Goal: Contribute content: Contribute content

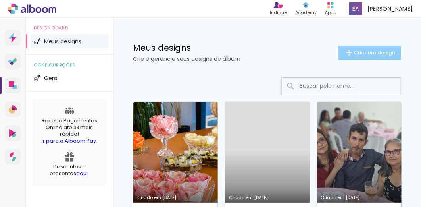
click at [360, 52] on span "Criar um design" at bounding box center [374, 52] width 41 height 5
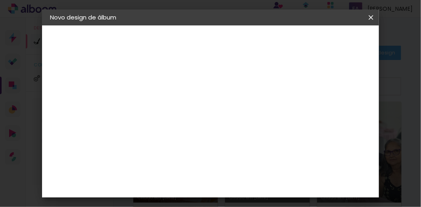
click at [180, 106] on input at bounding box center [180, 106] width 0 height 12
type input "cas"
type paper-input "cas"
click at [0, 0] on slot "Avançar" at bounding box center [0, 0] width 0 height 0
click at [328, 42] on div "Voltar Avançar" at bounding box center [288, 41] width 79 height 13
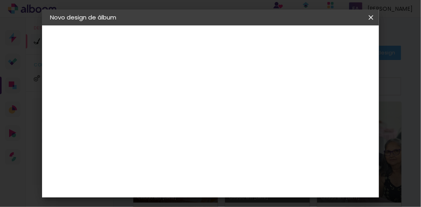
click at [240, 126] on iron-icon at bounding box center [237, 127] width 6 height 6
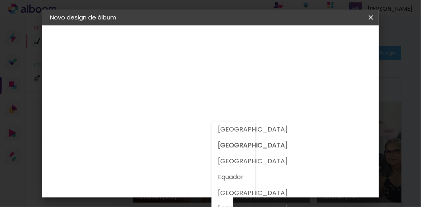
click at [236, 145] on div at bounding box center [234, 163] width 44 height 85
click at [329, 120] on paper-item "Tamanho Livre" at bounding box center [290, 120] width 76 height 17
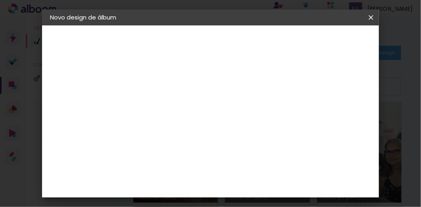
click at [0, 0] on slot "Avançar" at bounding box center [0, 0] width 0 height 0
drag, startPoint x: 164, startPoint y: 180, endPoint x: 135, endPoint y: 175, distance: 29.7
click at [135, 25] on quentale-album-spec "Iniciar design Iniciar design" at bounding box center [210, 25] width 337 height 0
type input "3"
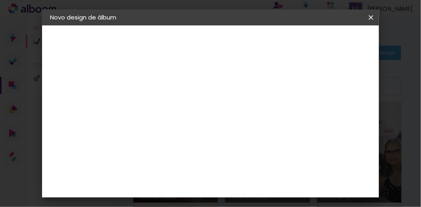
type input "25"
type paper-input "25"
click at [343, 41] on div "mm" at bounding box center [348, 46] width 12 height 12
click at [323, 46] on span "Iniciar design" at bounding box center [314, 44] width 18 height 11
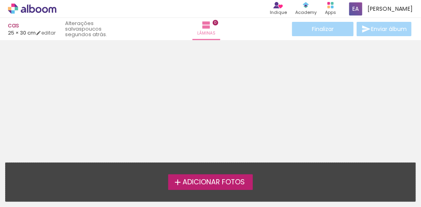
click at [200, 189] on label "Adicionar Fotos" at bounding box center [210, 181] width 85 height 15
click at [0, 0] on input "file" at bounding box center [0, 0] width 0 height 0
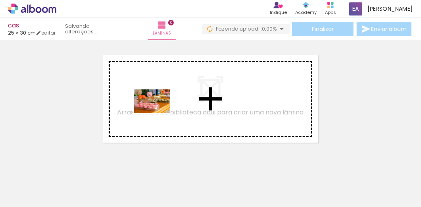
drag, startPoint x: 91, startPoint y: 182, endPoint x: 158, endPoint y: 113, distance: 96.3
click at [158, 113] on quentale-workspace at bounding box center [210, 103] width 421 height 207
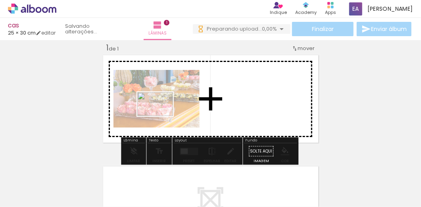
drag, startPoint x: 130, startPoint y: 183, endPoint x: 177, endPoint y: 183, distance: 47.2
click at [162, 109] on quentale-workspace at bounding box center [210, 103] width 421 height 207
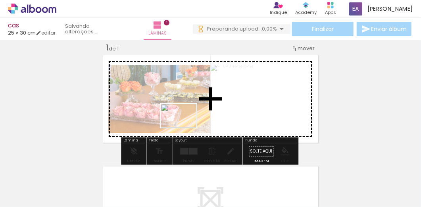
drag, startPoint x: 177, startPoint y: 183, endPoint x: 185, endPoint y: 127, distance: 56.0
click at [185, 127] on quentale-workspace at bounding box center [210, 103] width 421 height 207
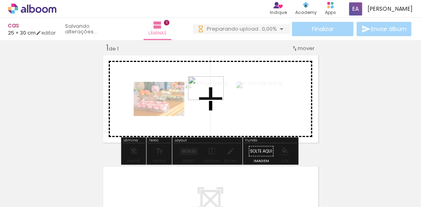
drag, startPoint x: 211, startPoint y: 181, endPoint x: 212, endPoint y: 100, distance: 81.0
click at [212, 100] on quentale-workspace at bounding box center [210, 103] width 421 height 207
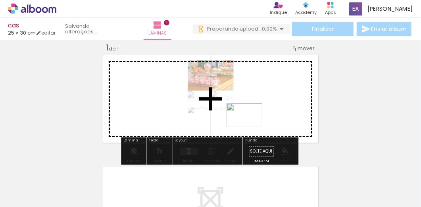
drag, startPoint x: 256, startPoint y: 185, endPoint x: 250, endPoint y: 126, distance: 59.0
click at [250, 126] on quentale-workspace at bounding box center [210, 103] width 421 height 207
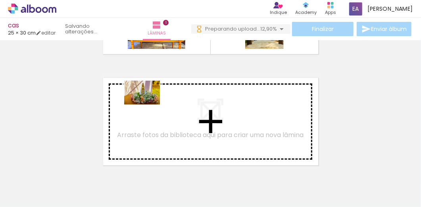
drag, startPoint x: 121, startPoint y: 181, endPoint x: 168, endPoint y: 163, distance: 50.5
click at [148, 104] on quentale-workspace at bounding box center [210, 103] width 421 height 207
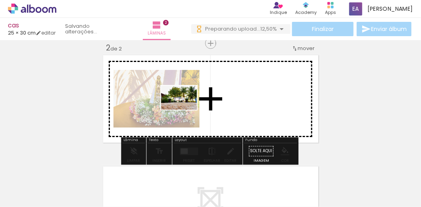
drag, startPoint x: 169, startPoint y: 163, endPoint x: 185, endPoint y: 109, distance: 55.9
click at [185, 109] on quentale-workspace at bounding box center [210, 103] width 421 height 207
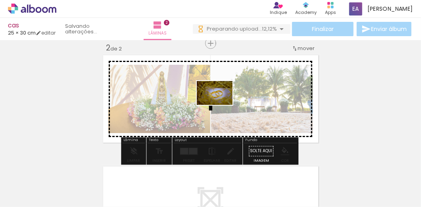
drag, startPoint x: 208, startPoint y: 184, endPoint x: 221, endPoint y: 105, distance: 79.9
click at [221, 105] on quentale-workspace at bounding box center [210, 103] width 421 height 207
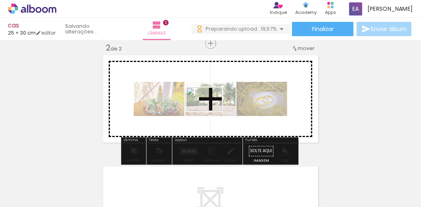
drag, startPoint x: 191, startPoint y: 186, endPoint x: 210, endPoint y: 111, distance: 77.4
click at [210, 111] on quentale-workspace at bounding box center [210, 103] width 421 height 207
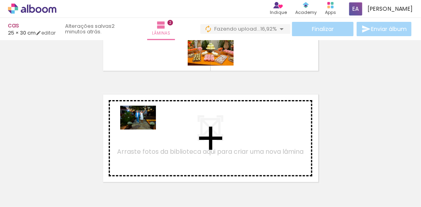
drag, startPoint x: 134, startPoint y: 185, endPoint x: 164, endPoint y: 167, distance: 34.9
click at [144, 129] on quentale-workspace at bounding box center [210, 103] width 421 height 207
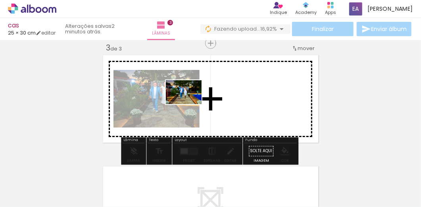
drag, startPoint x: 173, startPoint y: 186, endPoint x: 190, endPoint y: 104, distance: 83.5
click at [190, 104] on quentale-workspace at bounding box center [210, 103] width 421 height 207
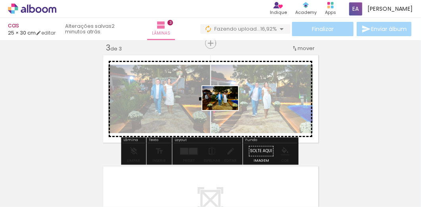
drag, startPoint x: 221, startPoint y: 187, endPoint x: 226, endPoint y: 110, distance: 77.2
click at [226, 110] on quentale-workspace at bounding box center [210, 103] width 421 height 207
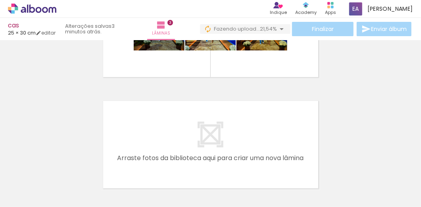
scroll to position [299, 0]
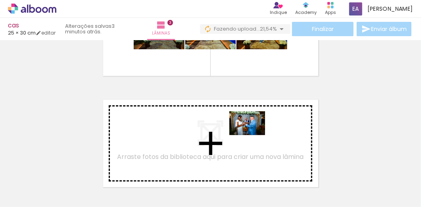
drag, startPoint x: 244, startPoint y: 185, endPoint x: 253, endPoint y: 133, distance: 52.1
click at [253, 133] on quentale-workspace at bounding box center [210, 103] width 421 height 207
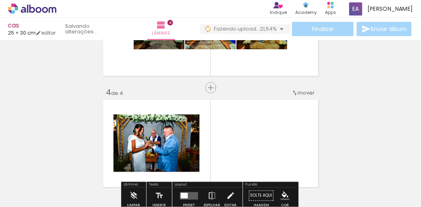
scroll to position [343, 0]
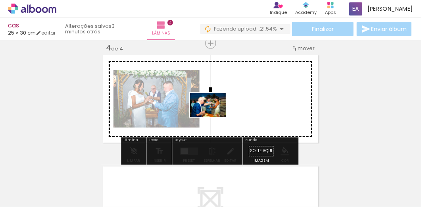
drag, startPoint x: 198, startPoint y: 187, endPoint x: 182, endPoint y: 171, distance: 22.5
click at [214, 116] on quentale-workspace at bounding box center [210, 103] width 421 height 207
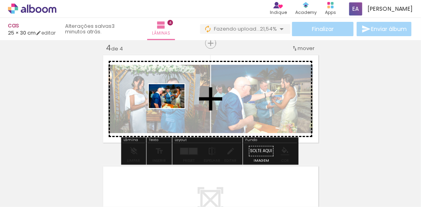
drag, startPoint x: 157, startPoint y: 185, endPoint x: 173, endPoint y: 108, distance: 78.9
click at [173, 108] on quentale-workspace at bounding box center [210, 103] width 421 height 207
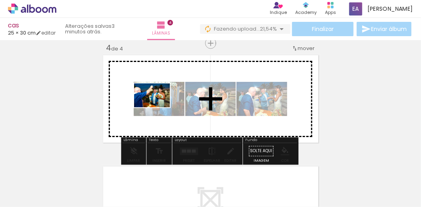
drag, startPoint x: 112, startPoint y: 183, endPoint x: 158, endPoint y: 107, distance: 88.2
click at [158, 107] on quentale-workspace at bounding box center [210, 103] width 421 height 207
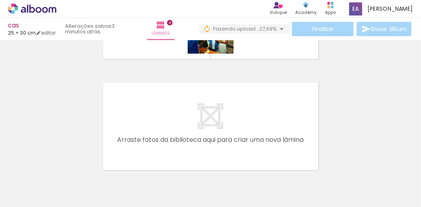
scroll to position [428, 0]
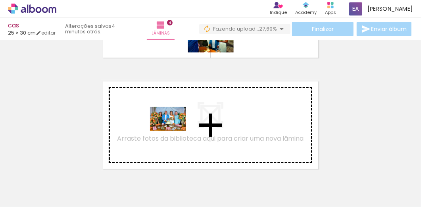
drag, startPoint x: 273, startPoint y: 185, endPoint x: 174, endPoint y: 131, distance: 113.3
click at [174, 131] on quentale-workspace at bounding box center [210, 103] width 421 height 207
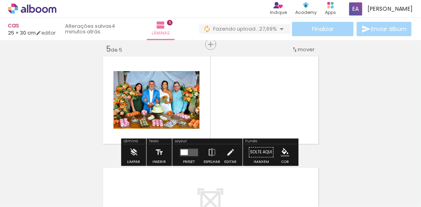
scroll to position [454, 0]
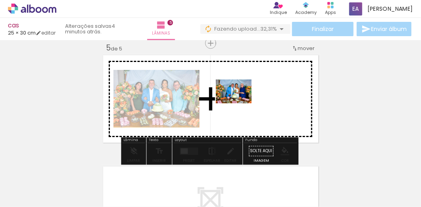
drag, startPoint x: 232, startPoint y: 186, endPoint x: 240, endPoint y: 103, distance: 83.3
click at [240, 103] on quentale-workspace at bounding box center [210, 103] width 421 height 207
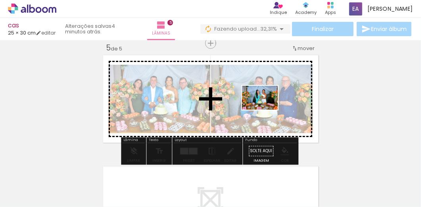
drag, startPoint x: 371, startPoint y: 187, endPoint x: 266, endPoint y: 110, distance: 130.0
click at [266, 110] on quentale-workspace at bounding box center [210, 103] width 421 height 207
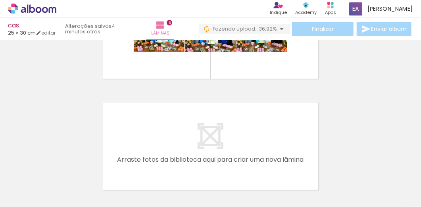
scroll to position [531, 0]
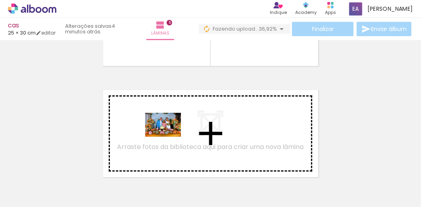
drag, startPoint x: 197, startPoint y: 185, endPoint x: 165, endPoint y: 129, distance: 64.0
click at [165, 129] on quentale-workspace at bounding box center [210, 103] width 421 height 207
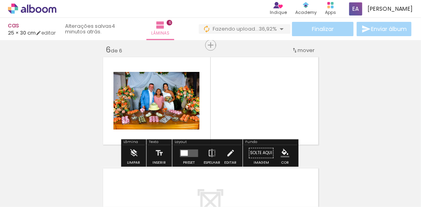
scroll to position [566, 0]
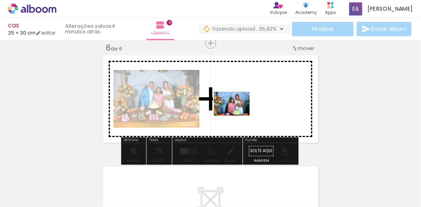
drag, startPoint x: 242, startPoint y: 189, endPoint x: 238, endPoint y: 112, distance: 77.5
click at [238, 112] on quentale-workspace at bounding box center [210, 103] width 421 height 207
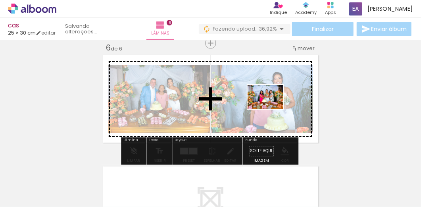
drag, startPoint x: 379, startPoint y: 187, endPoint x: 266, endPoint y: 105, distance: 139.8
click at [266, 105] on quentale-workspace at bounding box center [210, 103] width 421 height 207
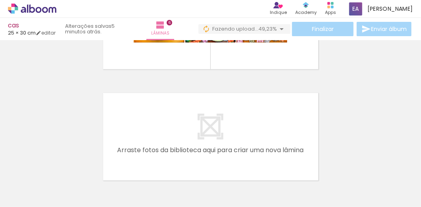
scroll to position [0, 2490]
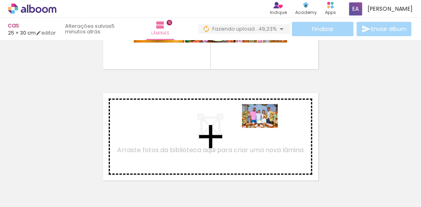
drag, startPoint x: 398, startPoint y: 183, endPoint x: 266, endPoint y: 128, distance: 142.7
click at [266, 128] on quentale-workspace at bounding box center [210, 103] width 421 height 207
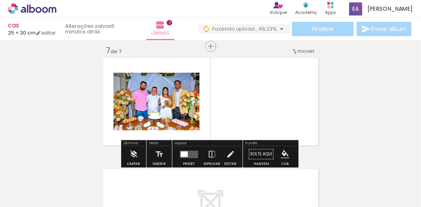
scroll to position [677, 0]
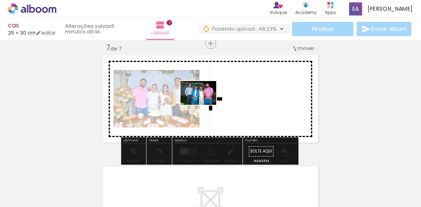
drag, startPoint x: 177, startPoint y: 185, endPoint x: 204, endPoint y: 102, distance: 87.4
click at [204, 102] on quentale-workspace at bounding box center [210, 103] width 421 height 207
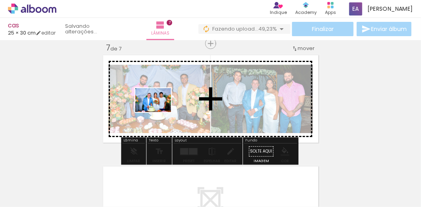
drag, startPoint x: 82, startPoint y: 186, endPoint x: 160, endPoint y: 110, distance: 108.6
click at [160, 110] on quentale-workspace at bounding box center [210, 103] width 421 height 207
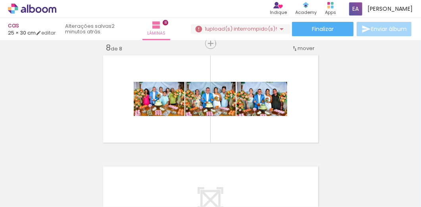
scroll to position [0, 2536]
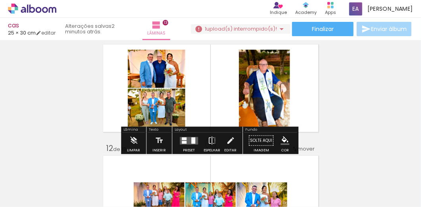
scroll to position [0, 1817]
drag, startPoint x: 216, startPoint y: 85, endPoint x: 346, endPoint y: 94, distance: 130.5
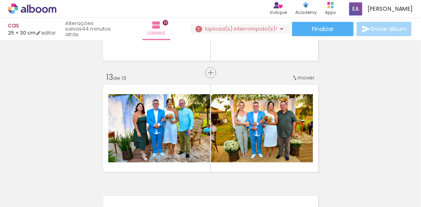
scroll to position [0, 2024]
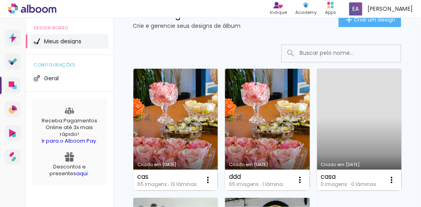
scroll to position [132, 0]
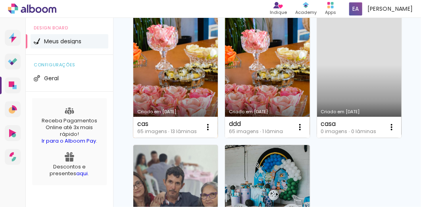
click at [167, 84] on link "Criado em [DATE]" at bounding box center [175, 77] width 85 height 122
click at [0, 0] on neon-animated-pages "Confirmar Cancelar" at bounding box center [0, 0] width 0 height 0
